Goal: Information Seeking & Learning: Learn about a topic

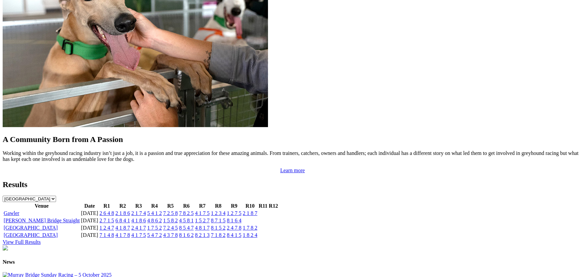
scroll to position [581, 0]
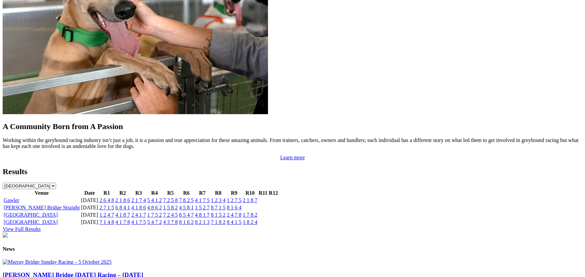
click at [19, 197] on link "Gawler" at bounding box center [12, 200] width 16 height 6
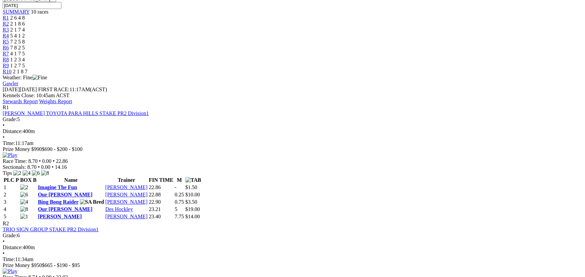
scroll to position [232, 0]
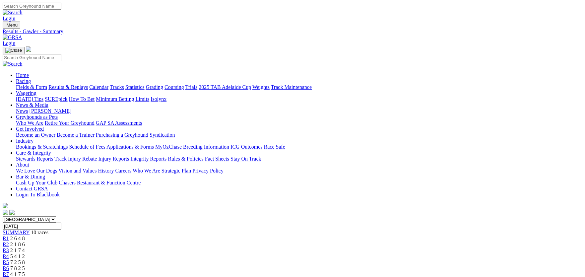
click at [166, 156] on link "Integrity Reports" at bounding box center [148, 159] width 36 height 6
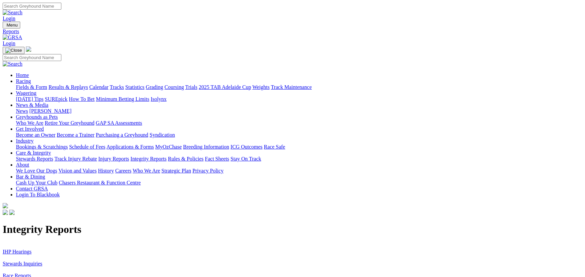
click at [32, 249] on link "IHP Hearings" at bounding box center [17, 252] width 29 height 6
click at [42, 261] on link "Stewards Inquiries" at bounding box center [23, 264] width 40 height 6
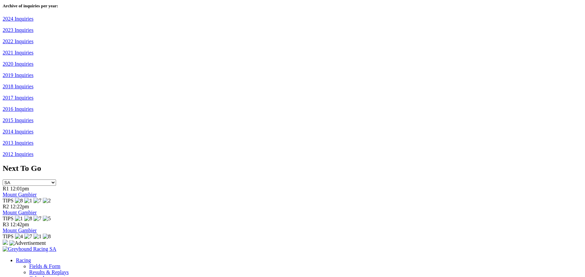
scroll to position [514, 0]
